Goal: Navigation & Orientation: Find specific page/section

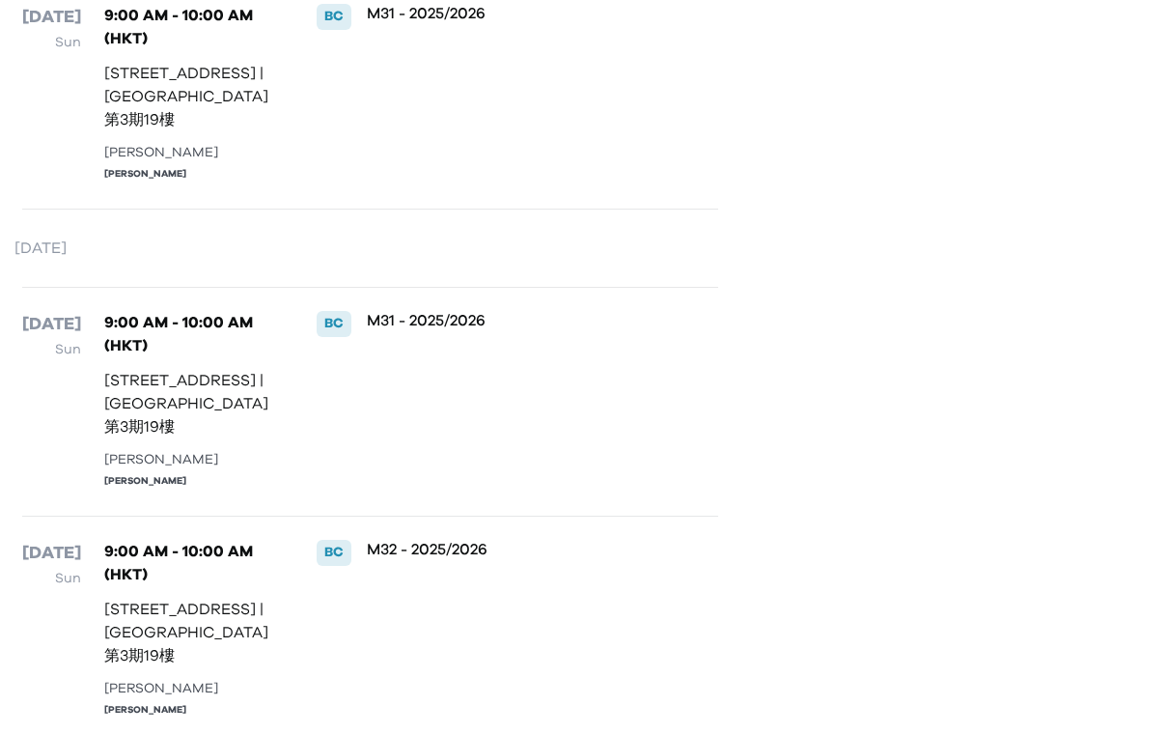
scroll to position [1405, 0]
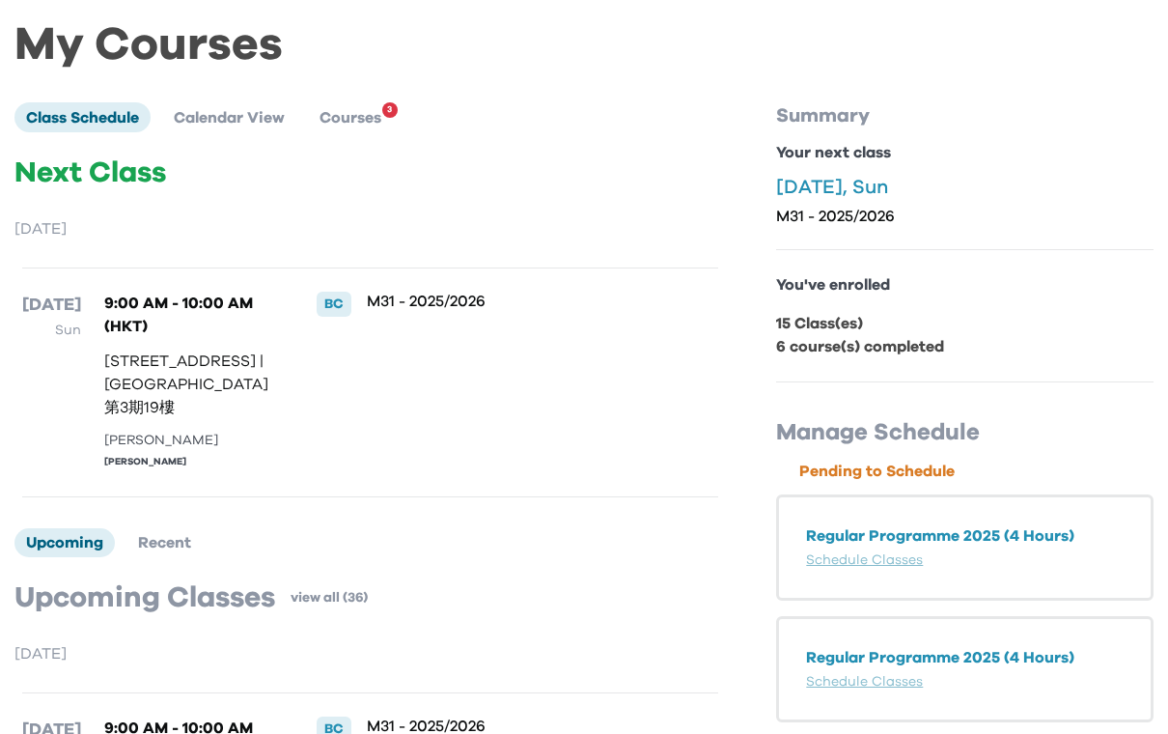
scroll to position [71, 0]
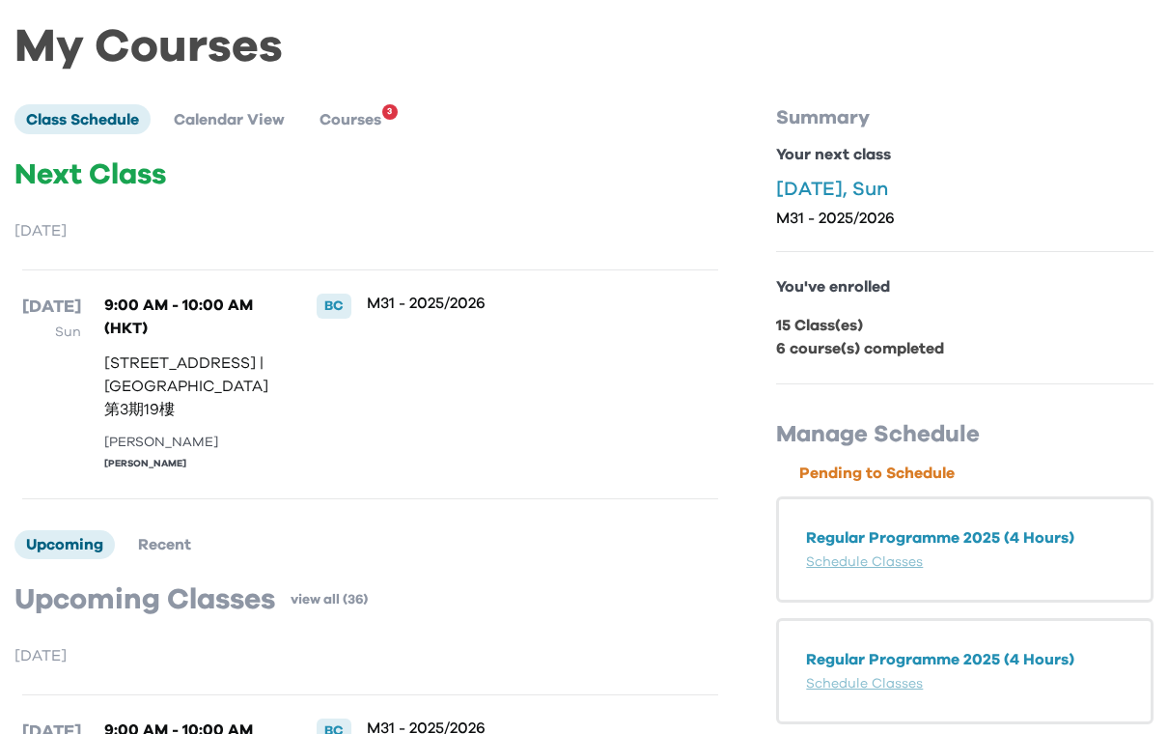
click at [913, 341] on b "6 course(s) completed" at bounding box center [860, 348] width 168 height 15
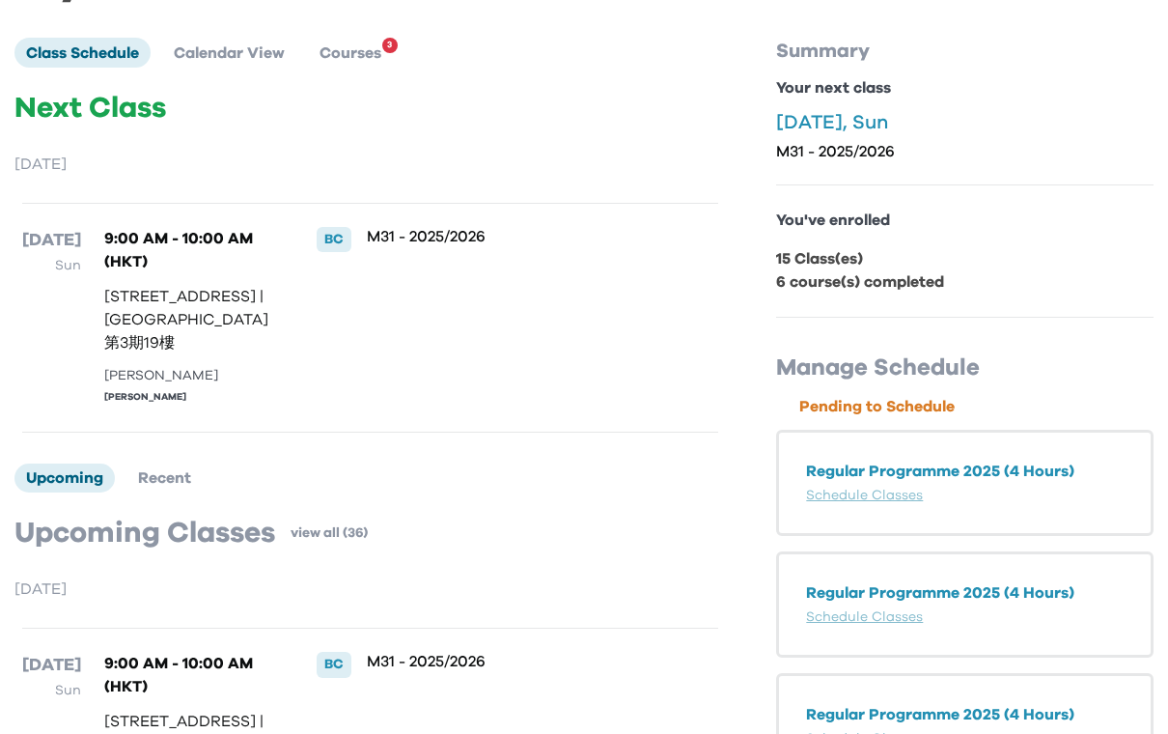
scroll to position [0, 0]
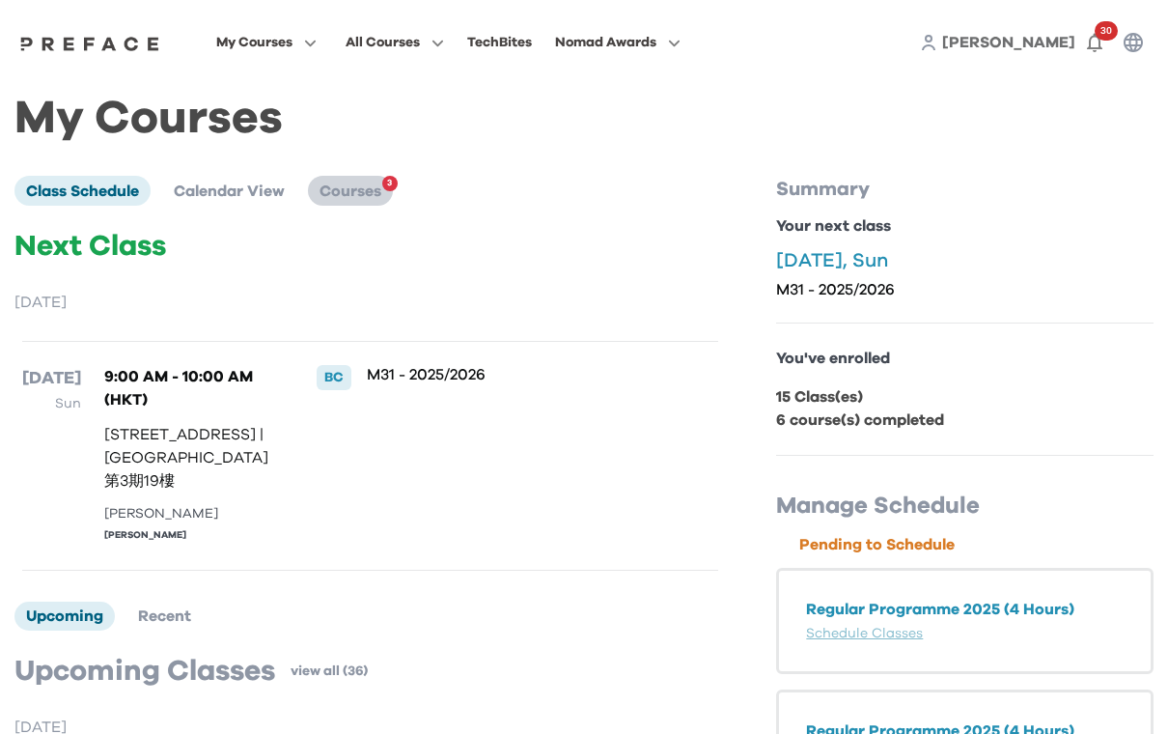
click at [381, 184] on span "Courses" at bounding box center [351, 190] width 62 height 15
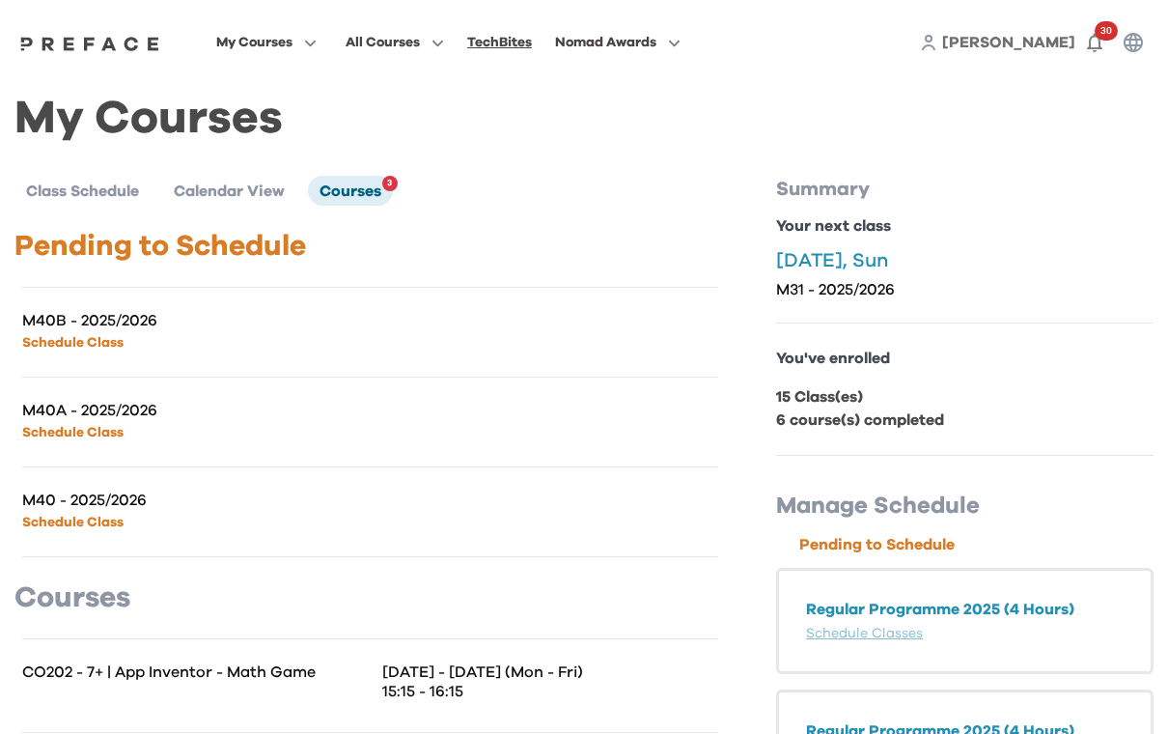
click at [532, 40] on div "TechBites" at bounding box center [499, 42] width 65 height 23
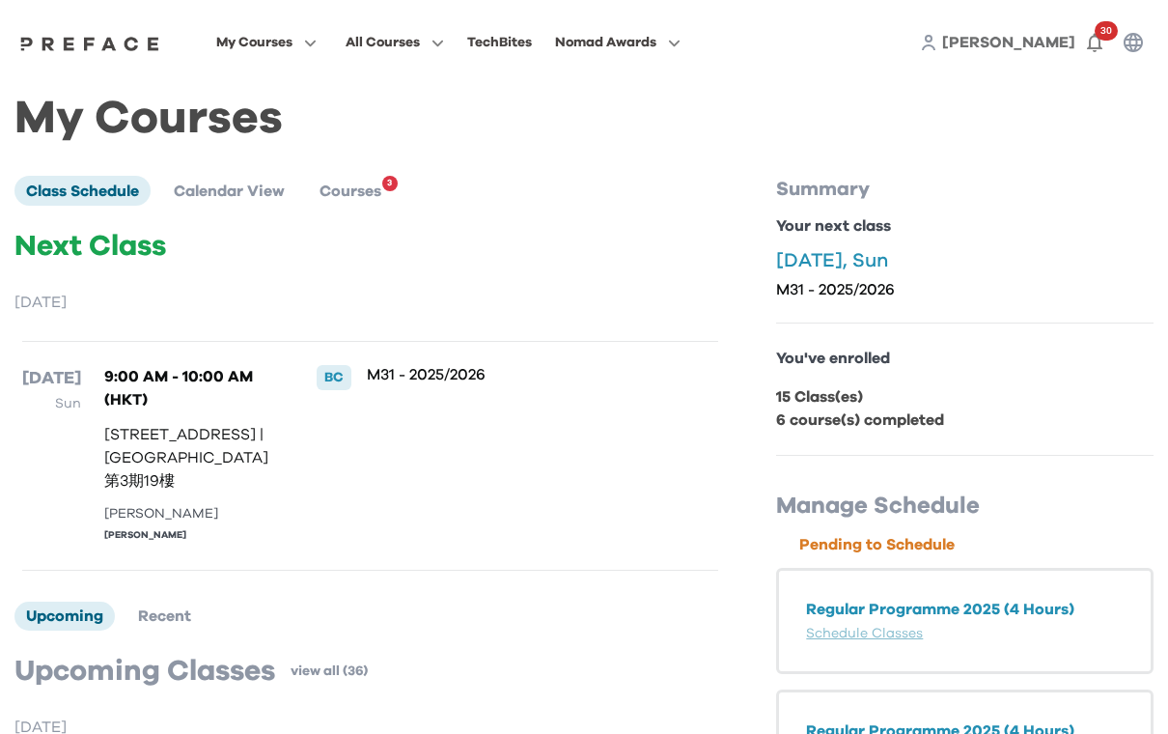
click at [420, 41] on span "All Courses" at bounding box center [383, 42] width 74 height 23
click at [470, 119] on span at bounding box center [395, 121] width 182 height 54
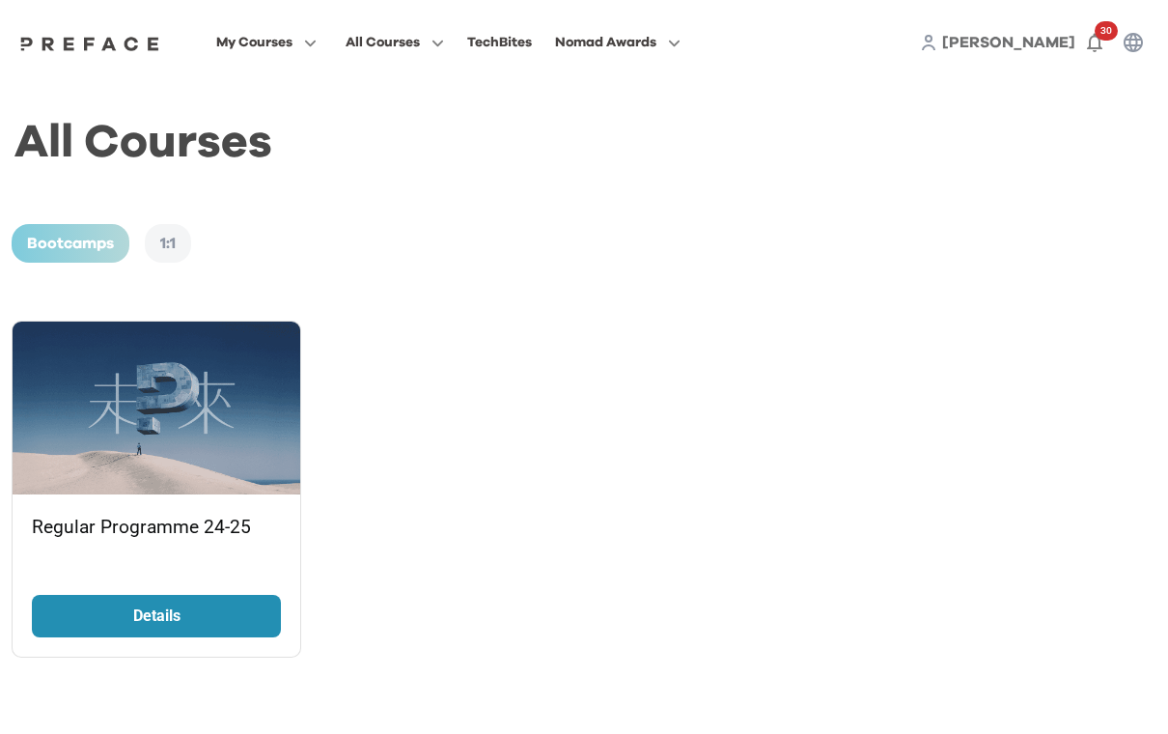
click at [420, 42] on span "All Courses" at bounding box center [383, 42] width 74 height 23
click at [461, 178] on span at bounding box center [395, 175] width 182 height 54
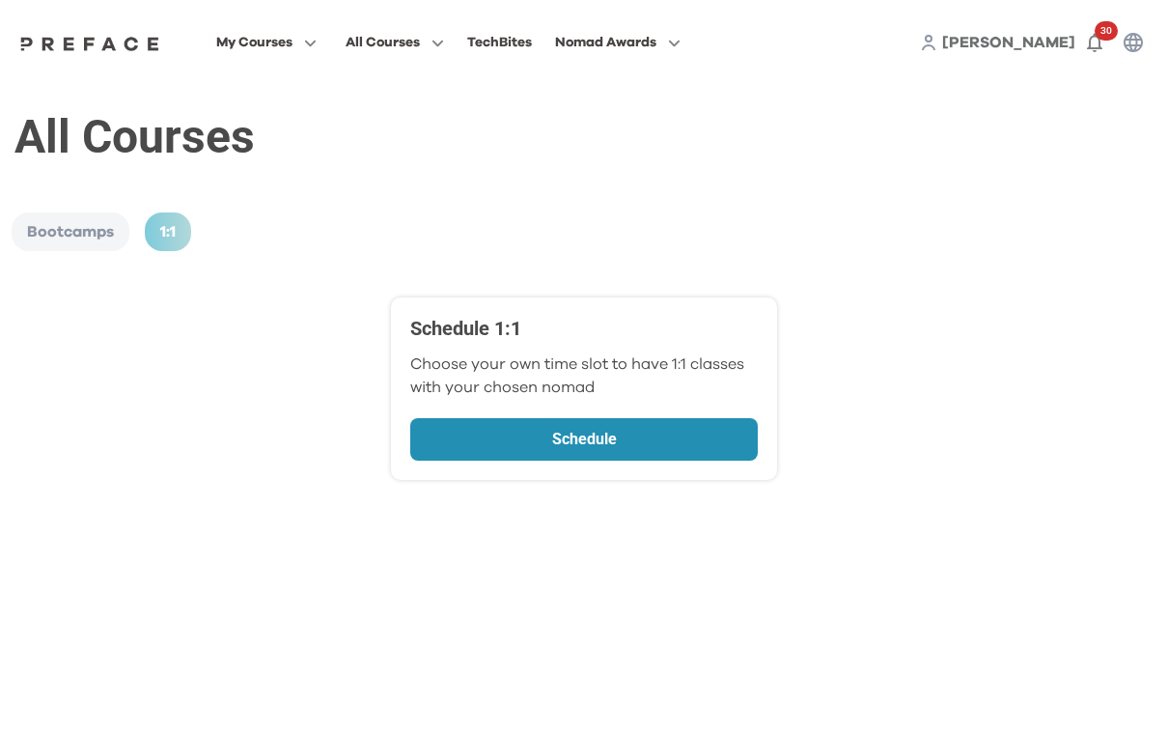
click at [420, 40] on span "All Courses" at bounding box center [383, 42] width 74 height 23
click at [484, 113] on span at bounding box center [395, 121] width 182 height 54
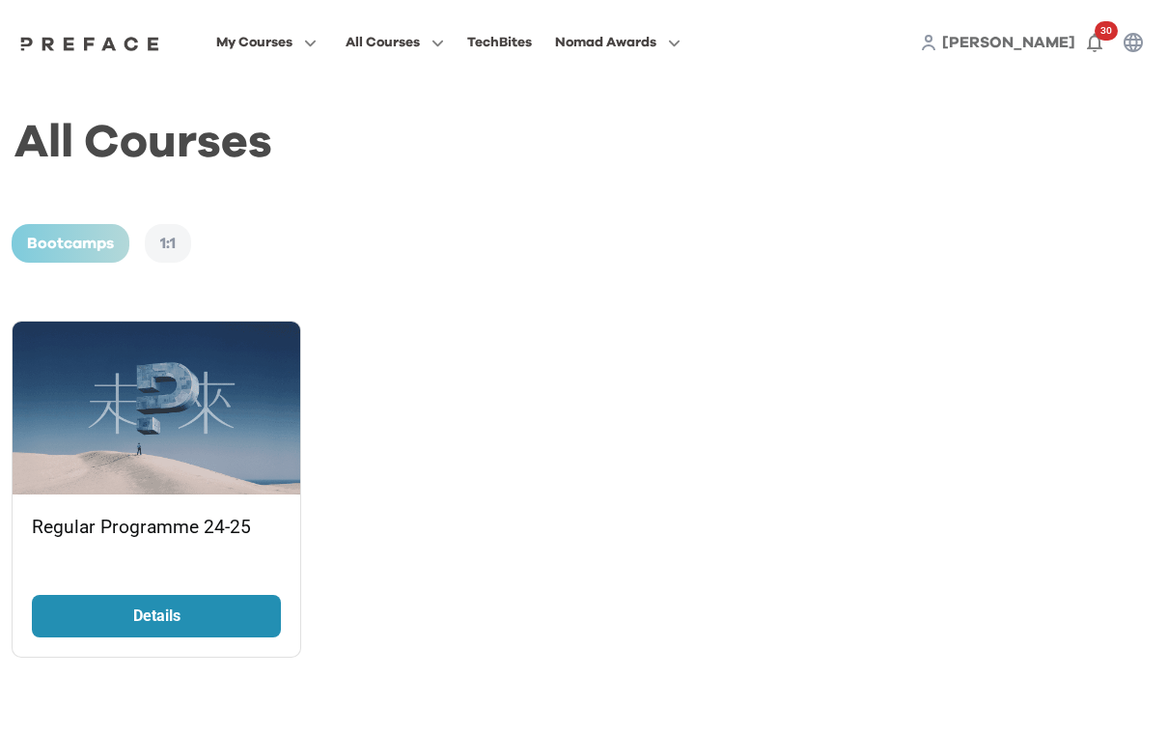
click at [227, 409] on img at bounding box center [157, 408] width 288 height 173
click at [322, 33] on button "My Courses" at bounding box center [266, 42] width 112 height 25
click at [357, 117] on span at bounding box center [267, 121] width 182 height 54
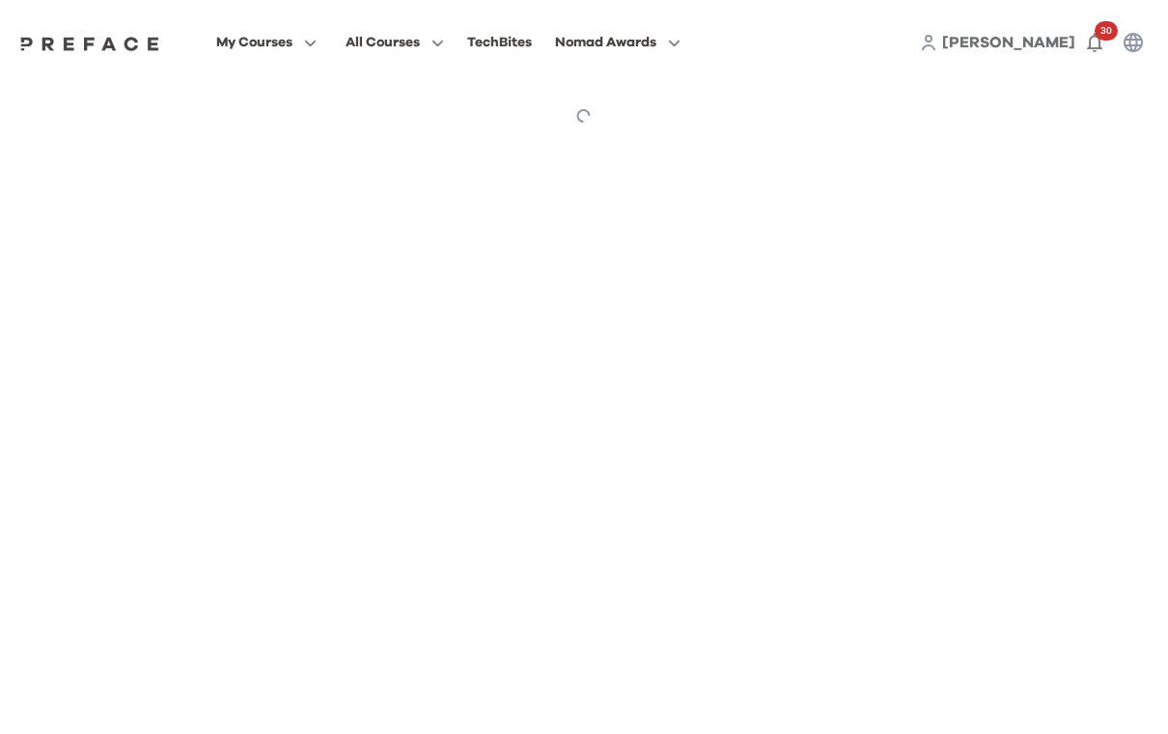
click at [293, 37] on span "My Courses" at bounding box center [254, 42] width 76 height 23
click at [301, 171] on span at bounding box center [267, 175] width 182 height 54
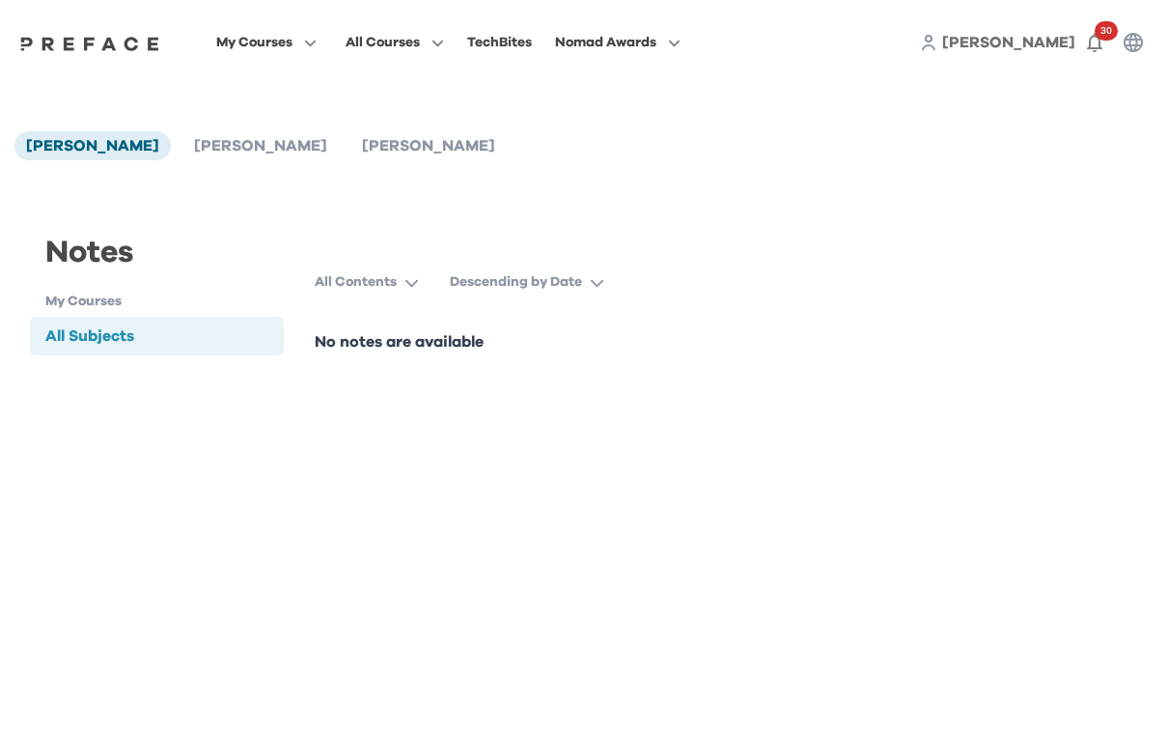
click at [243, 342] on div "All Subjects" at bounding box center [157, 336] width 254 height 39
click at [293, 48] on span "My Courses" at bounding box center [254, 42] width 76 height 23
click at [357, 228] on span at bounding box center [267, 229] width 182 height 54
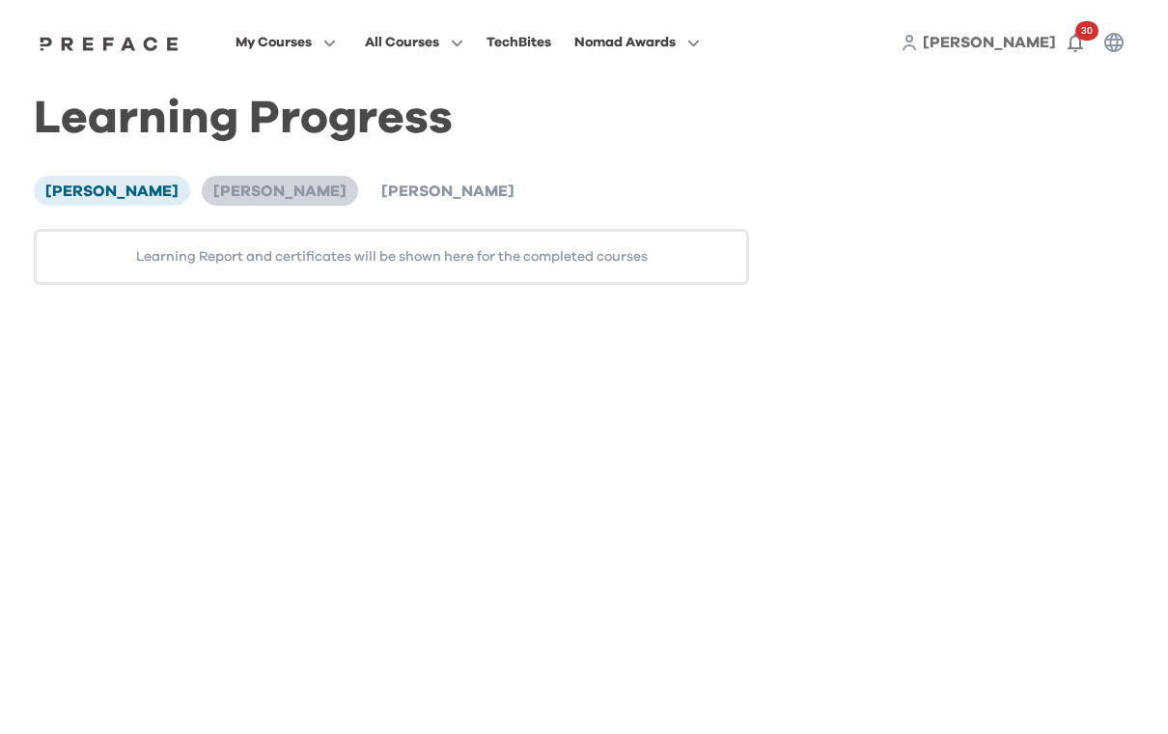
click at [276, 191] on span "[PERSON_NAME]" at bounding box center [279, 190] width 133 height 15
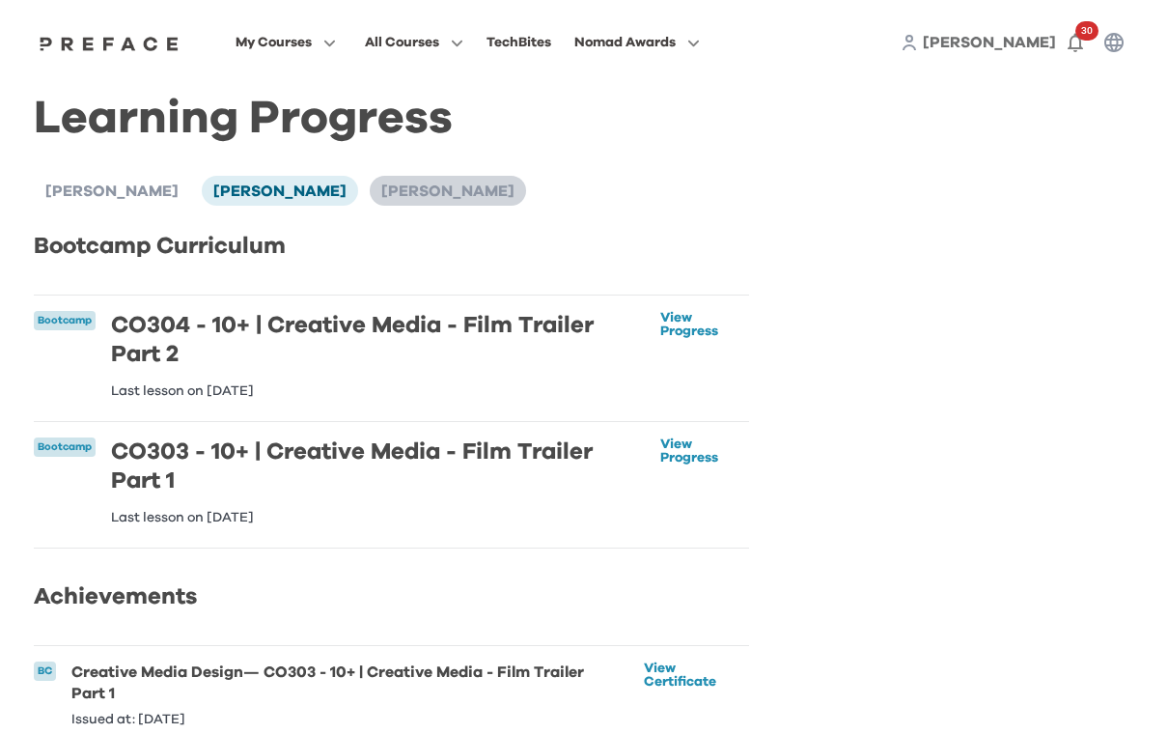
click at [398, 187] on span "[PERSON_NAME]" at bounding box center [447, 190] width 133 height 15
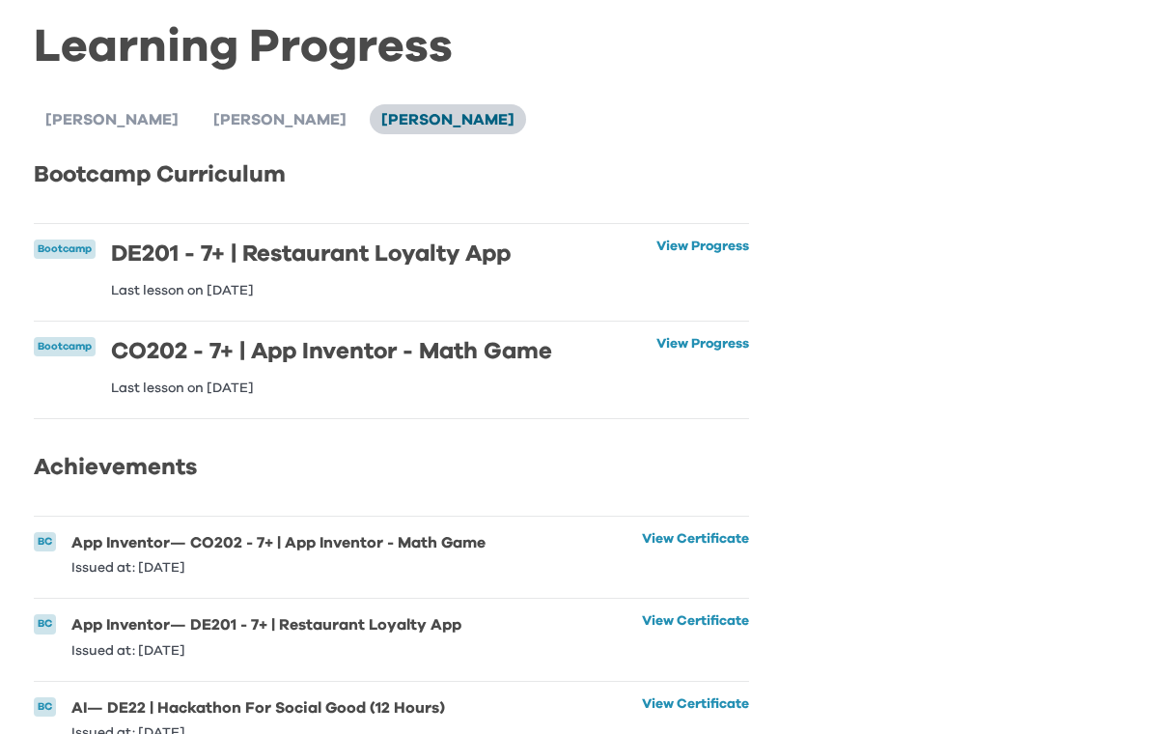
scroll to position [93, 0]
